Goal: Check status: Check status

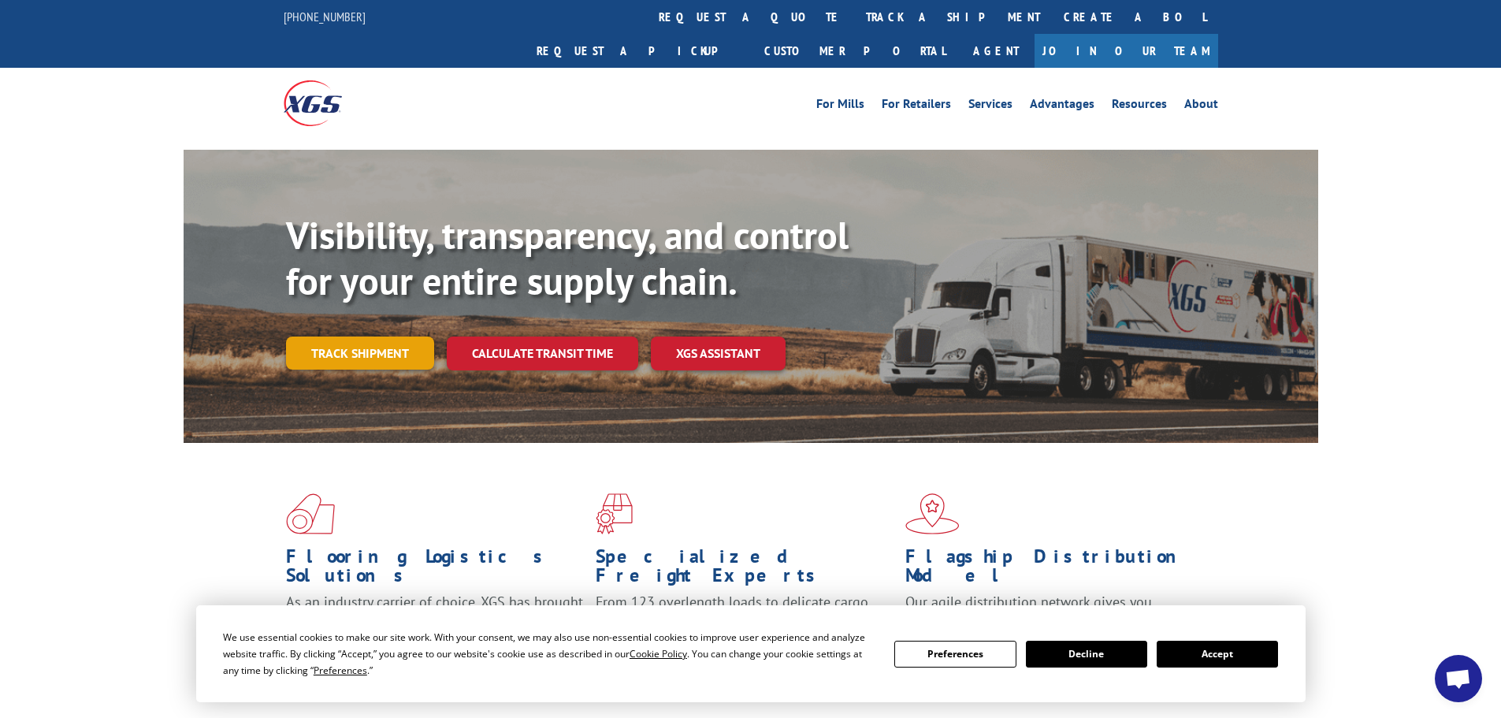
click at [381, 337] on link "Track shipment" at bounding box center [360, 353] width 148 height 33
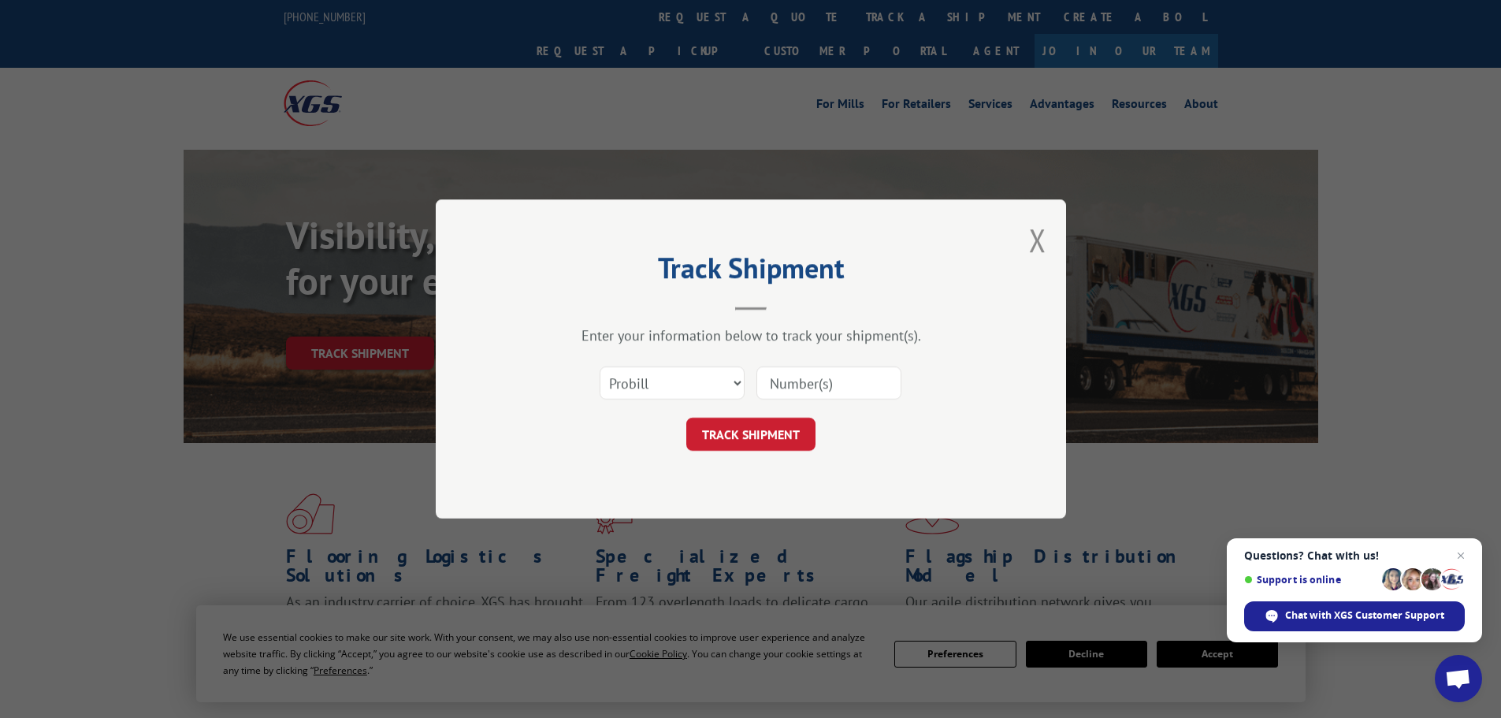
click at [803, 390] on input at bounding box center [829, 382] width 145 height 33
paste input "16928391"
type input "16928391"
click at [686, 390] on select "Select category... Probill BOL PO" at bounding box center [672, 382] width 145 height 33
drag, startPoint x: 1012, startPoint y: 415, endPoint x: 776, endPoint y: 415, distance: 235.6
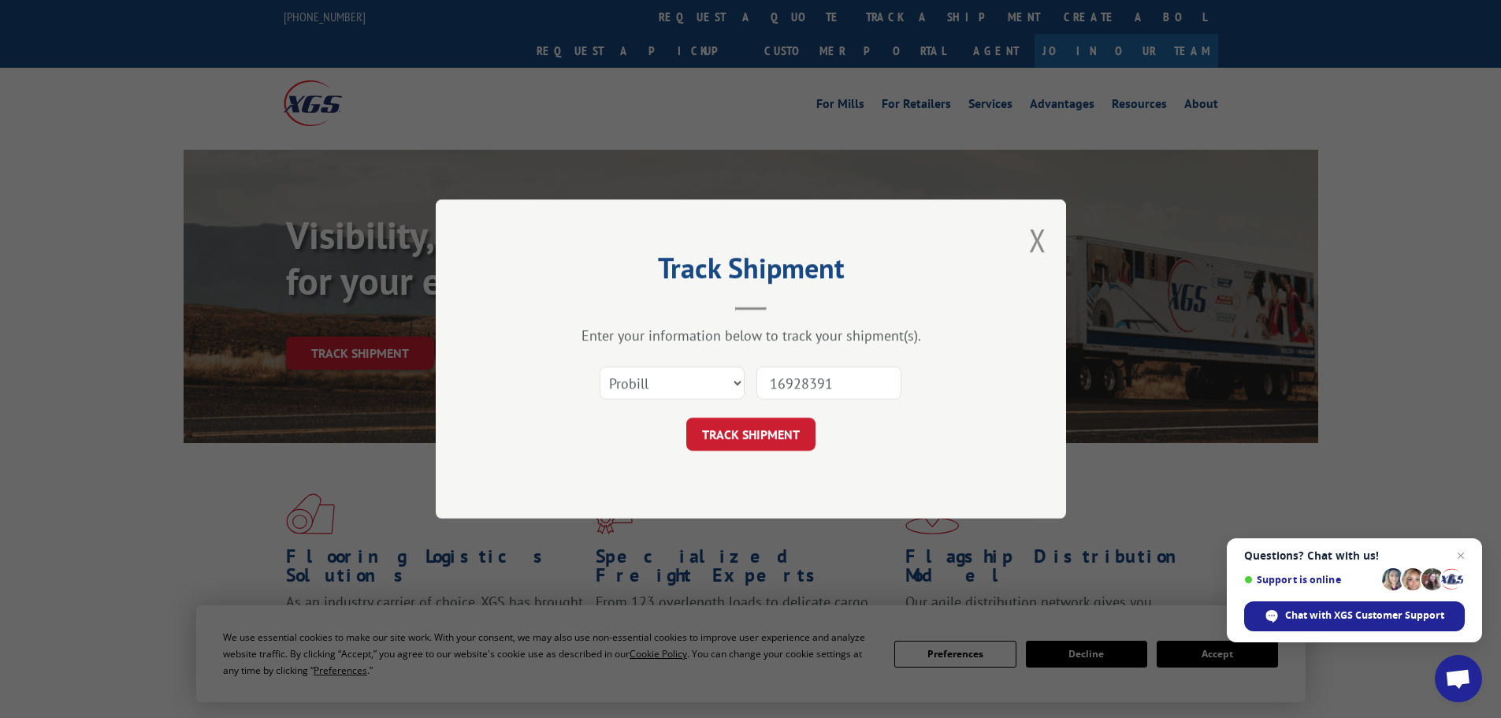
click at [1012, 415] on div "Track Shipment Enter your information below to track your shipment(s). Select c…" at bounding box center [751, 358] width 630 height 319
click at [767, 442] on button "TRACK SHIPMENT" at bounding box center [750, 434] width 129 height 33
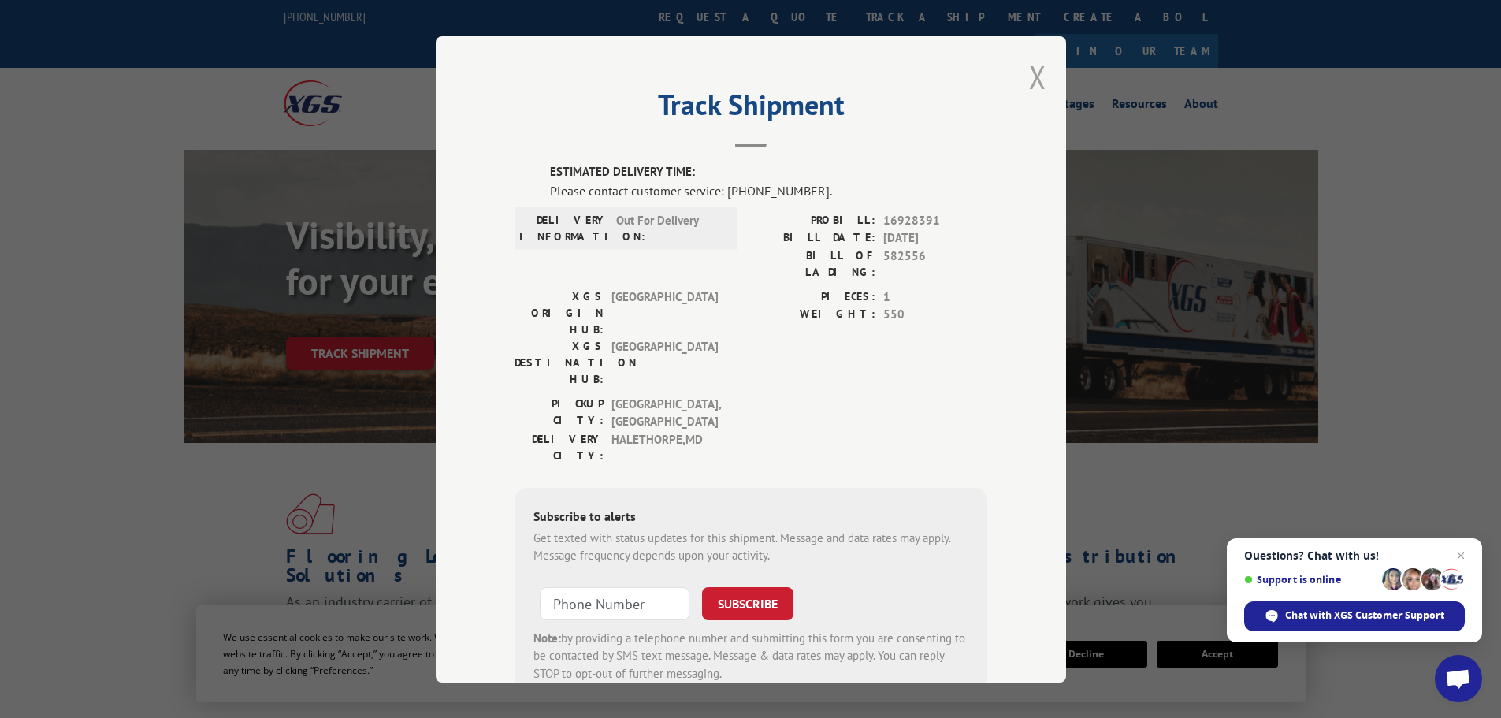
click at [1032, 77] on button "Close modal" at bounding box center [1037, 77] width 17 height 42
